Goal: Information Seeking & Learning: Learn about a topic

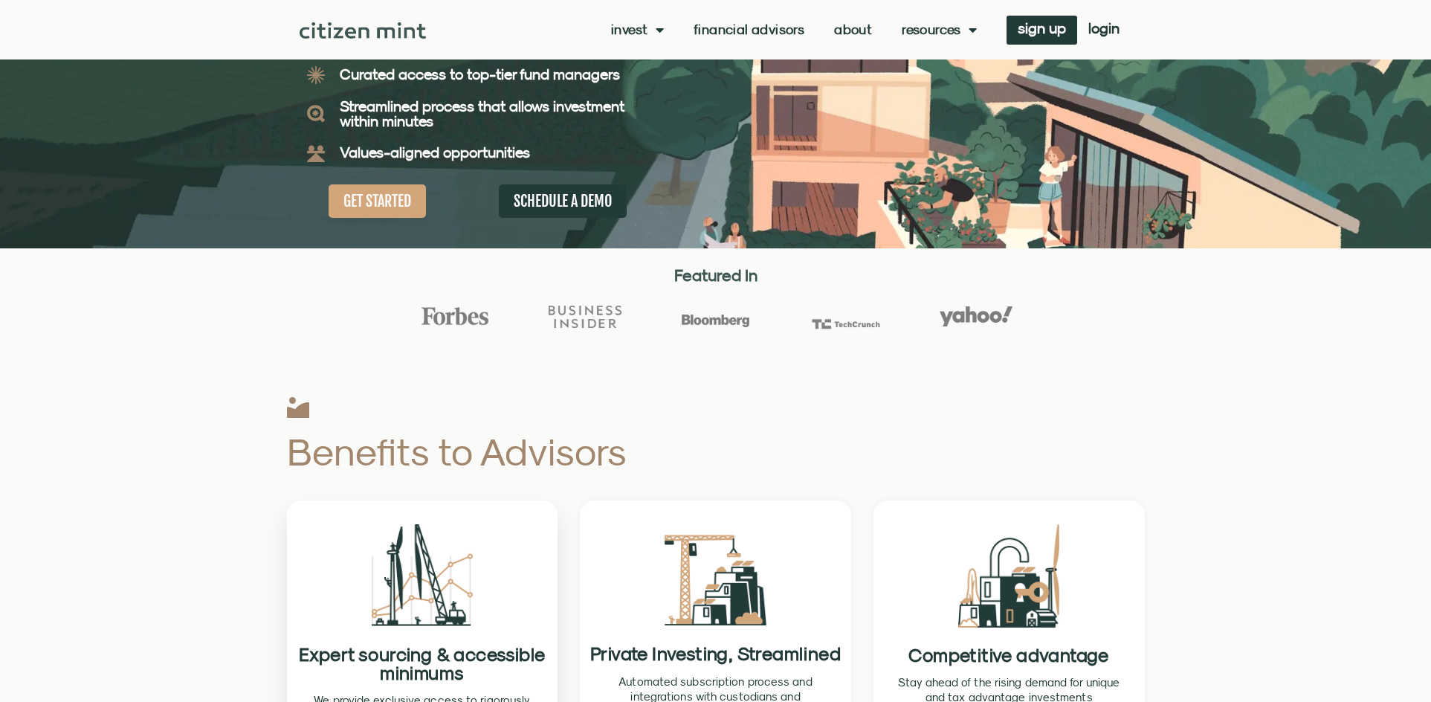
scroll to position [520, 0]
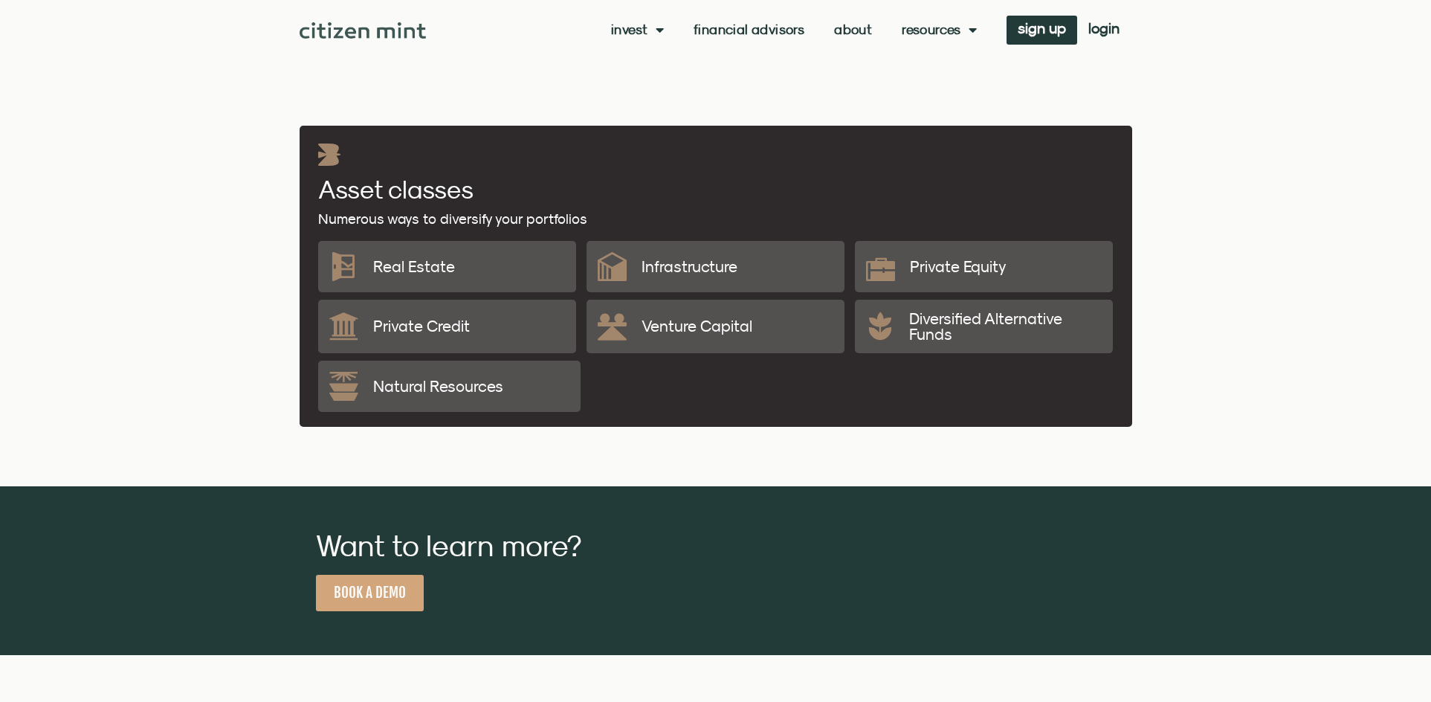
drag, startPoint x: 234, startPoint y: 458, endPoint x: 240, endPoint y: 215, distance: 243.2
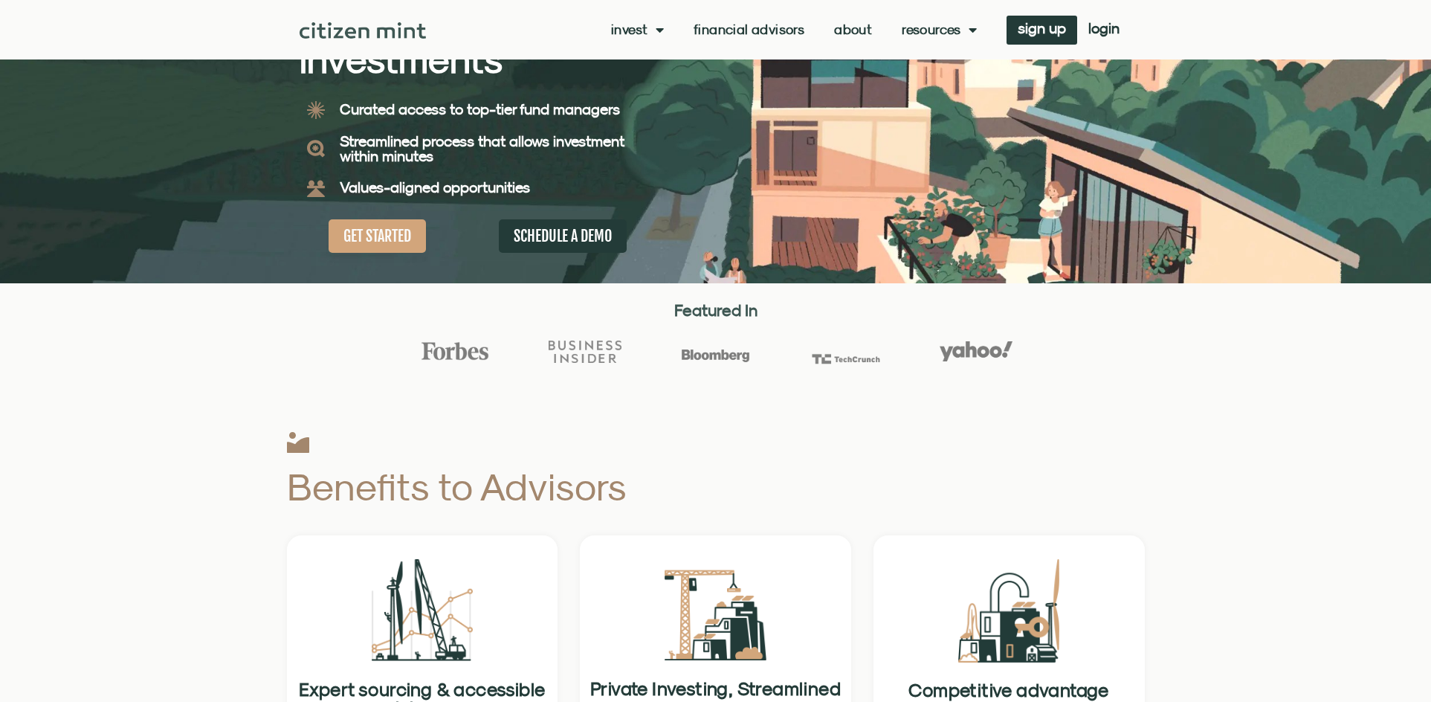
scroll to position [0, 0]
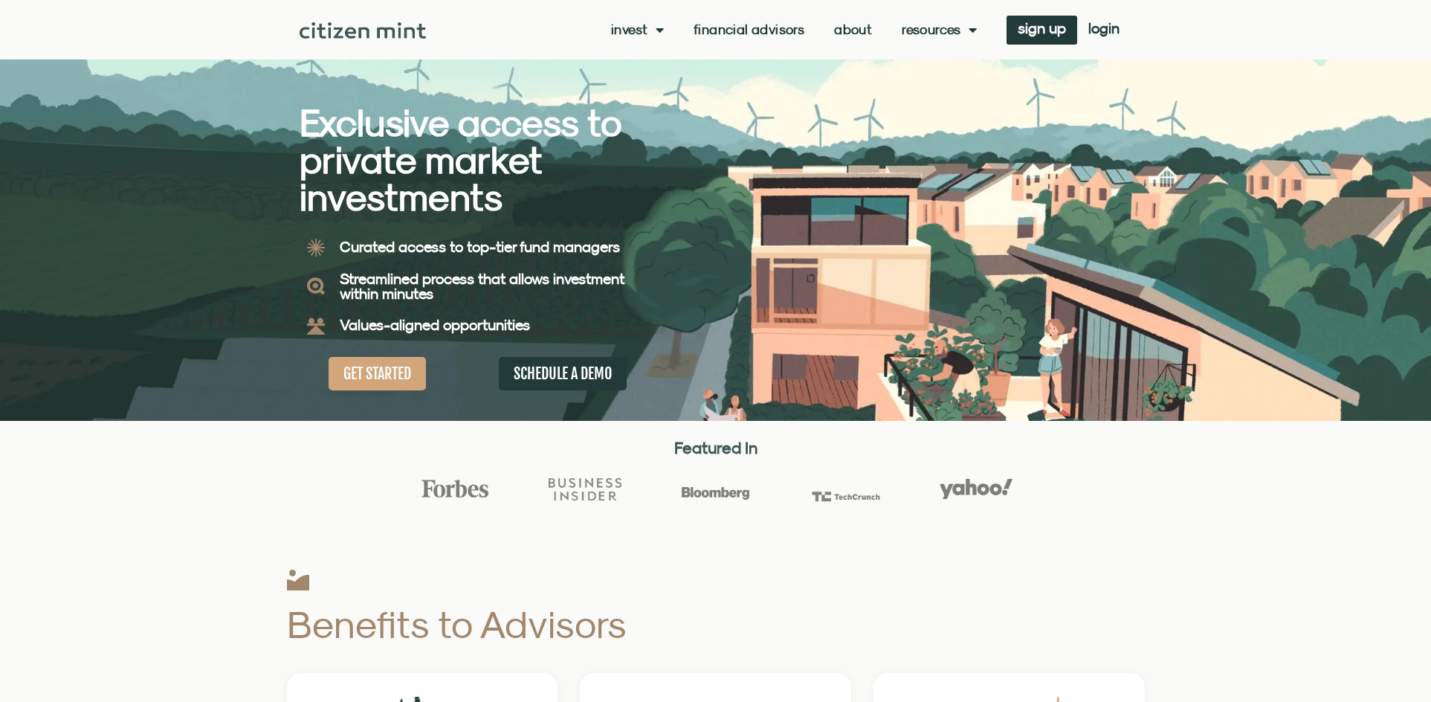
click at [751, 21] on div "Invest investments how it works Financial Advisors About Resources insights all…" at bounding box center [778, 30] width 705 height 29
click at [755, 28] on link "Financial Advisors" at bounding box center [749, 29] width 111 height 15
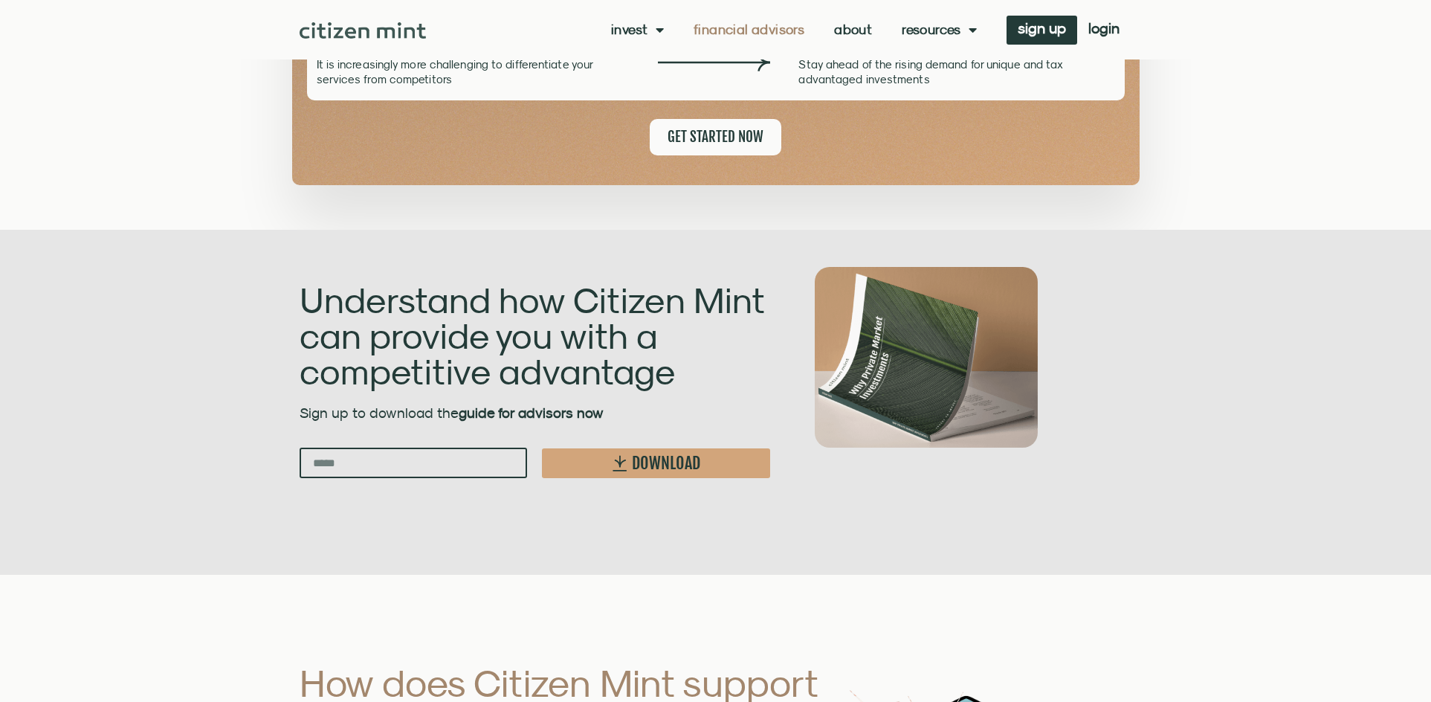
scroll to position [1413, 0]
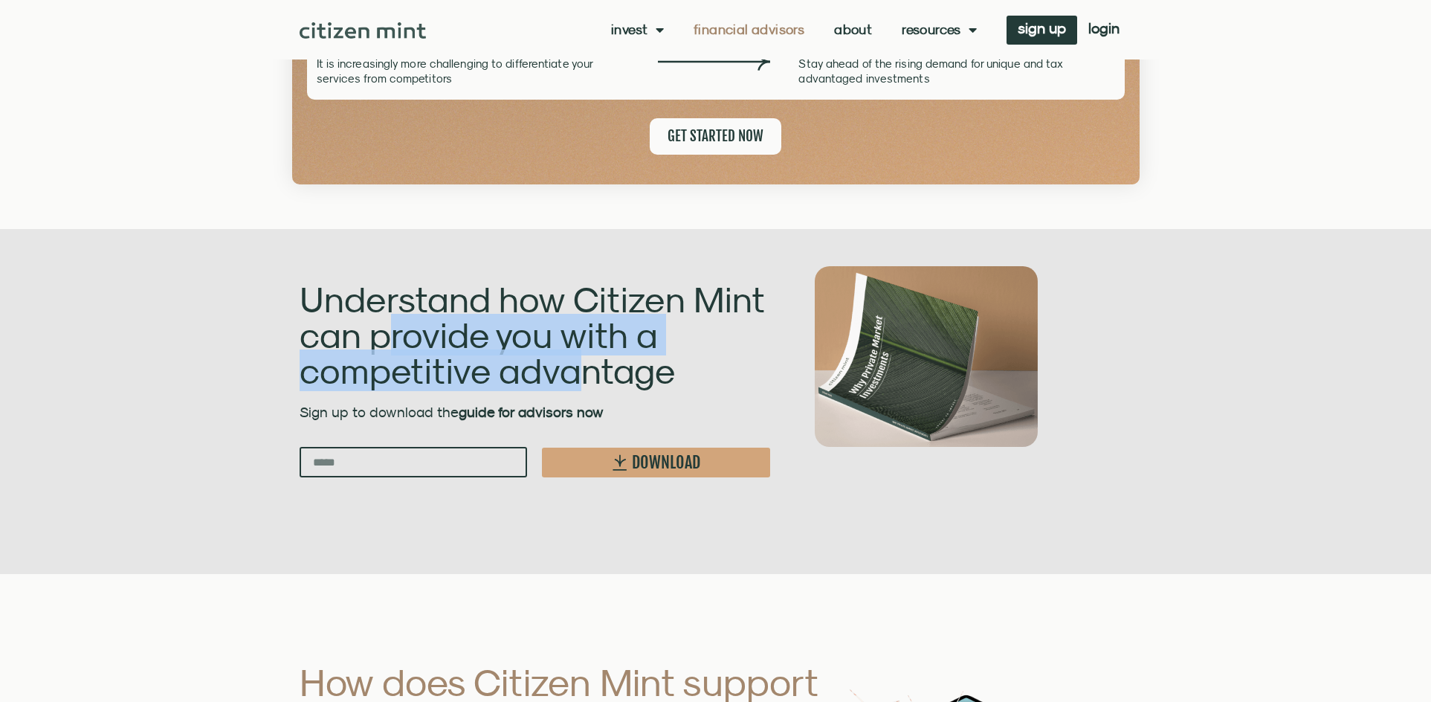
drag, startPoint x: 391, startPoint y: 338, endPoint x: 600, endPoint y: 369, distance: 211.2
click at [587, 369] on h2 "Understand how Citizen Mint can provide you with a competitive advantage" at bounding box center [535, 334] width 471 height 107
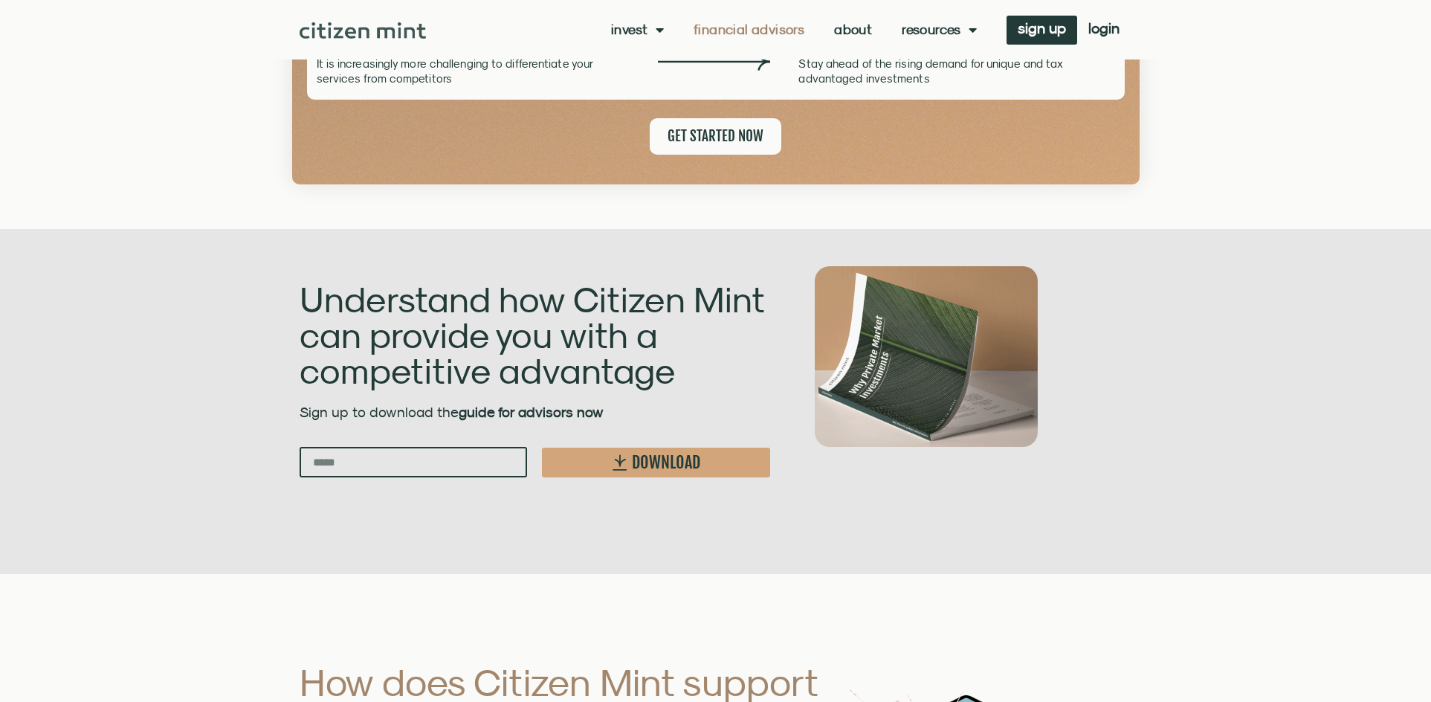
click at [612, 369] on h2 "Understand how Citizen Mint can provide you with a competitive advantage" at bounding box center [535, 334] width 471 height 107
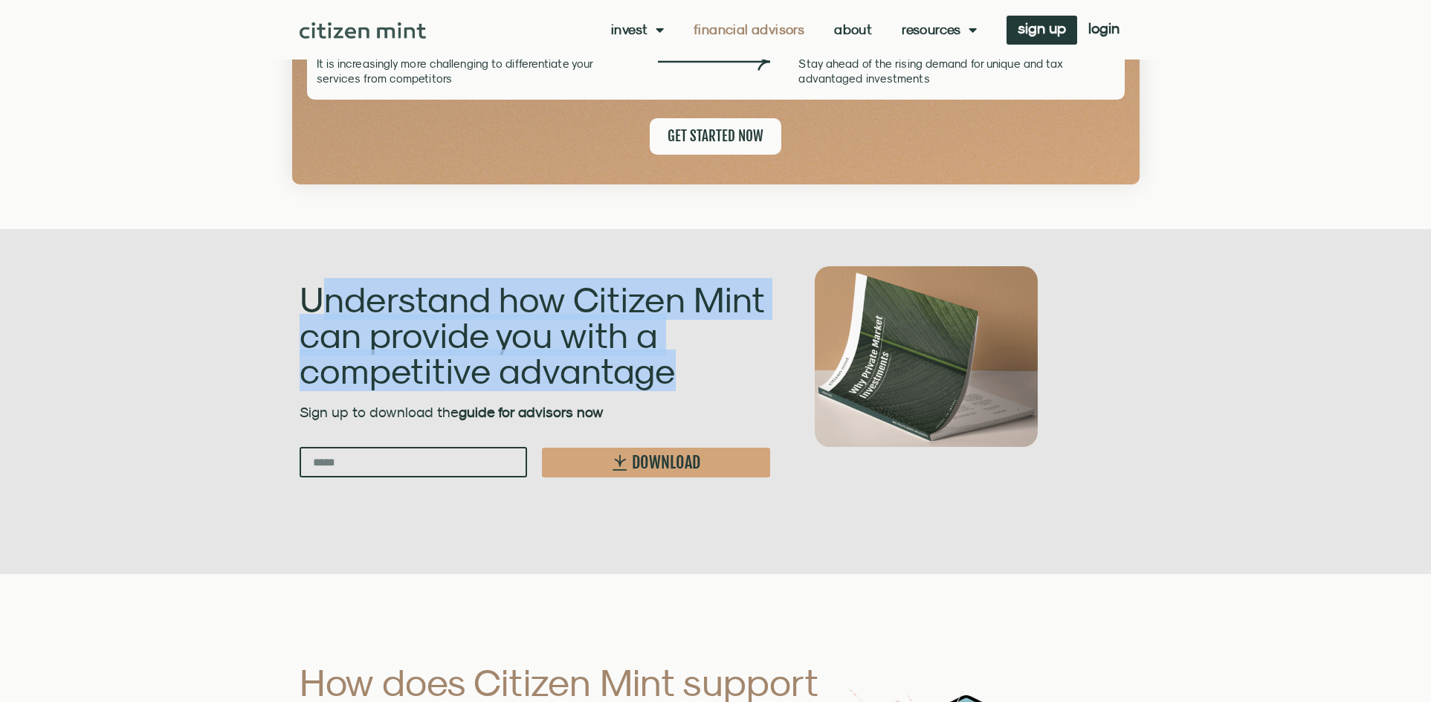
drag, startPoint x: 665, startPoint y: 380, endPoint x: 318, endPoint y: 309, distance: 354.5
click at [318, 309] on h2 "Understand how Citizen Mint can provide you with a competitive advantage" at bounding box center [535, 334] width 471 height 107
click at [338, 314] on h2 "Understand how Citizen Mint can provide you with a competitive advantage" at bounding box center [535, 334] width 471 height 107
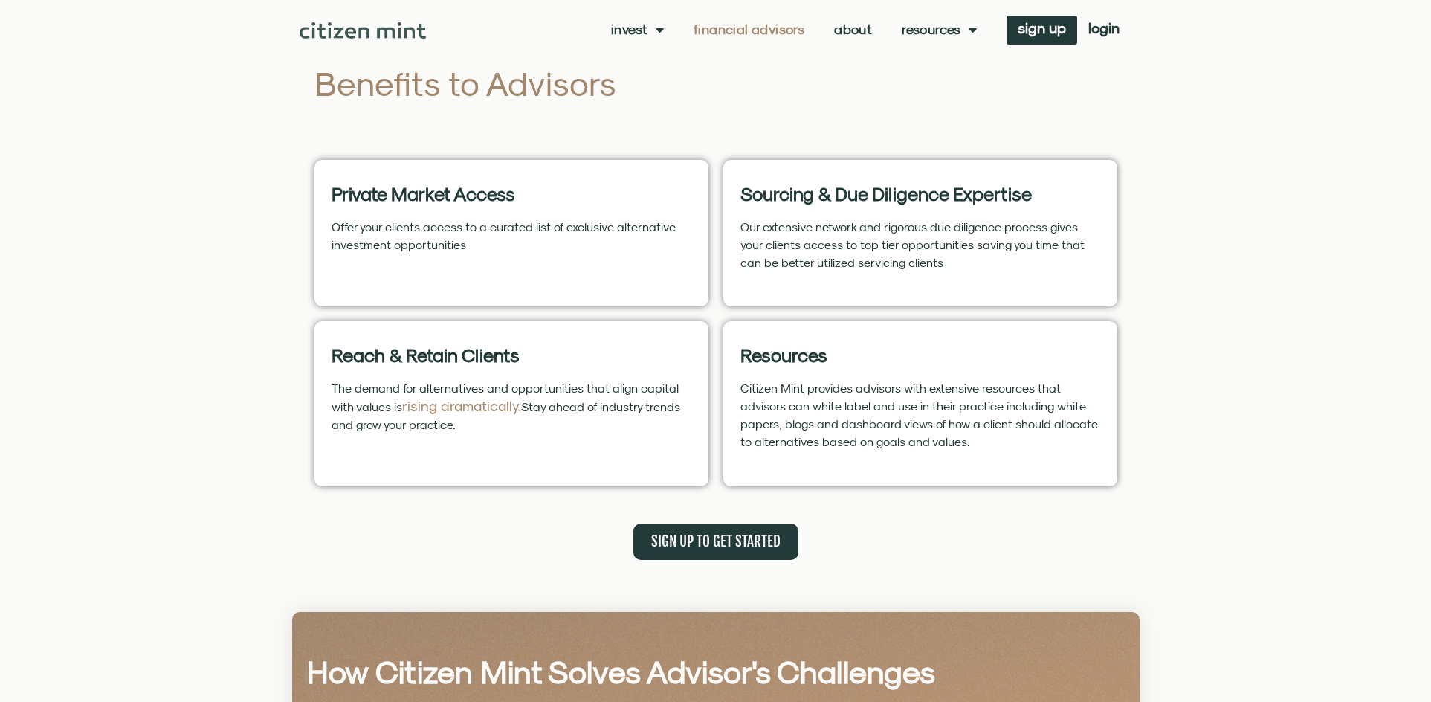
scroll to position [0, 0]
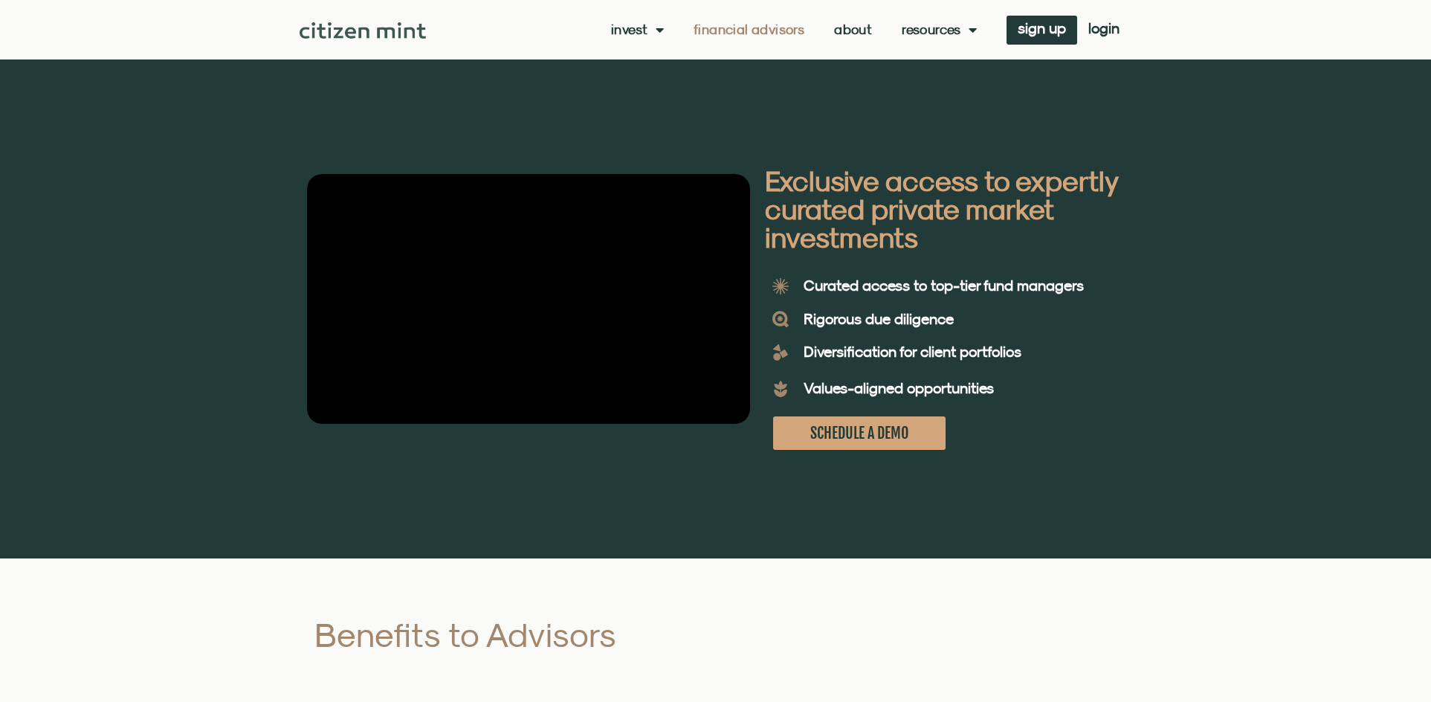
drag, startPoint x: 1265, startPoint y: 399, endPoint x: 1270, endPoint y: 163, distance: 236.5
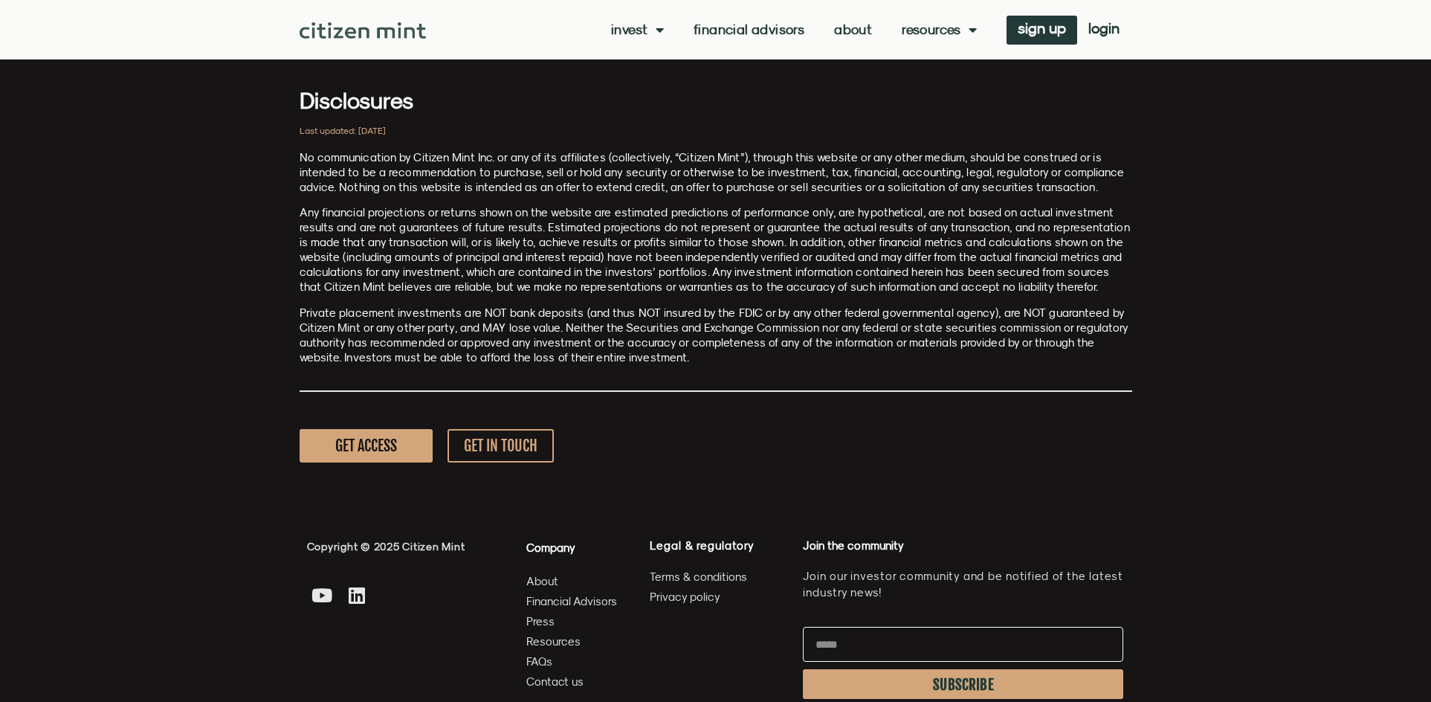
click at [452, 207] on p "Any financial projections or returns shown on the website are estimated predict…" at bounding box center [716, 249] width 833 height 89
click at [346, 28] on img at bounding box center [363, 30] width 127 height 16
